Goal: Navigation & Orientation: Find specific page/section

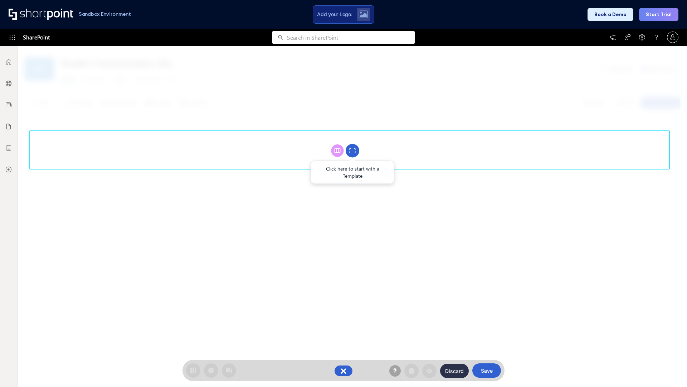
click at [353, 150] on circle at bounding box center [353, 151] width 14 height 14
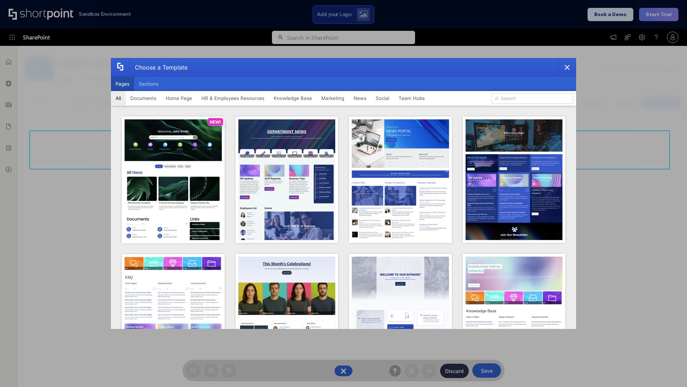
click at [122, 84] on button "Pages" at bounding box center [122, 84] width 23 height 14
type input "Documents 3"
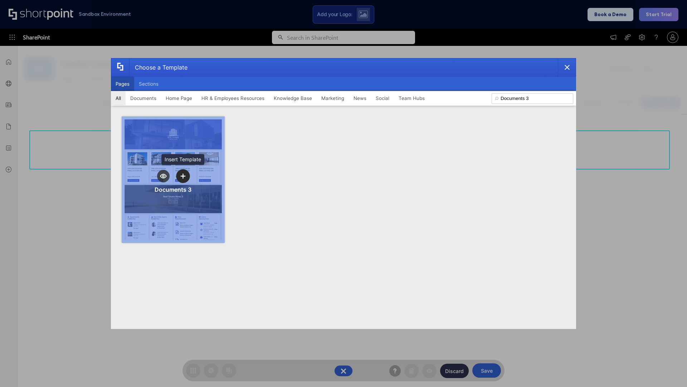
click at [183, 176] on icon "template selector" at bounding box center [182, 175] width 5 height 5
